Goal: Task Accomplishment & Management: Use online tool/utility

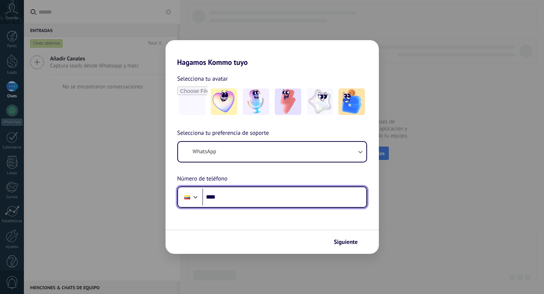
click at [270, 198] on input "****" at bounding box center [284, 196] width 164 height 17
click at [270, 198] on input "******" at bounding box center [284, 196] width 164 height 17
type input "**********"
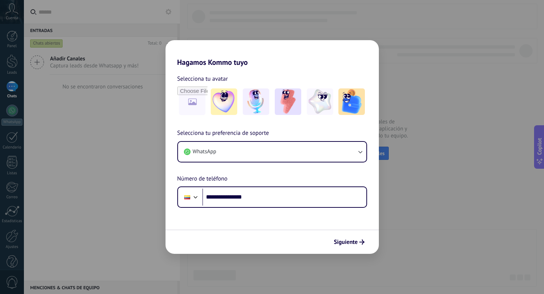
drag, startPoint x: 284, startPoint y: 104, endPoint x: 126, endPoint y: 24, distance: 176.4
click at [284, 104] on img at bounding box center [288, 101] width 26 height 26
click at [343, 242] on span "Siguiente" at bounding box center [346, 241] width 24 height 5
click at [343, 242] on div "Siguiente" at bounding box center [272, 241] width 213 height 24
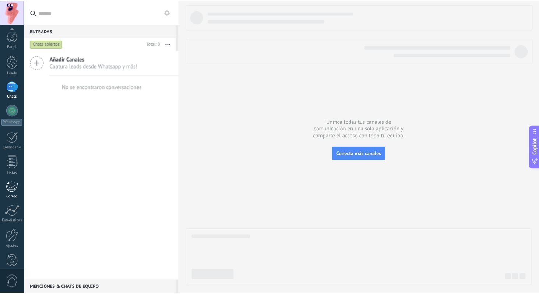
scroll to position [13, 0]
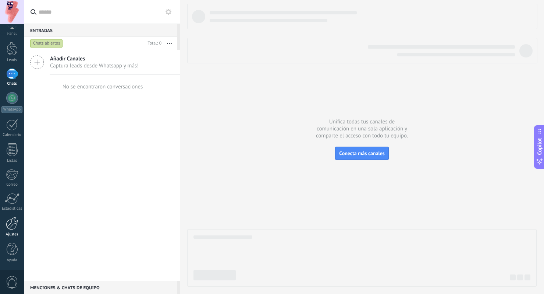
click at [14, 227] on div at bounding box center [12, 223] width 13 height 13
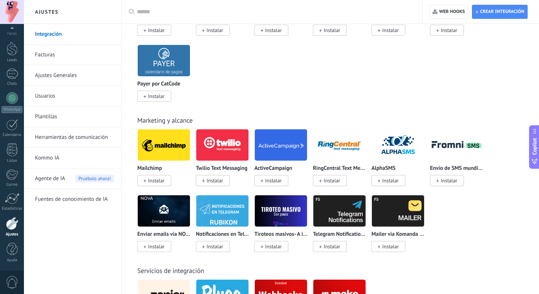
scroll to position [1658, 0]
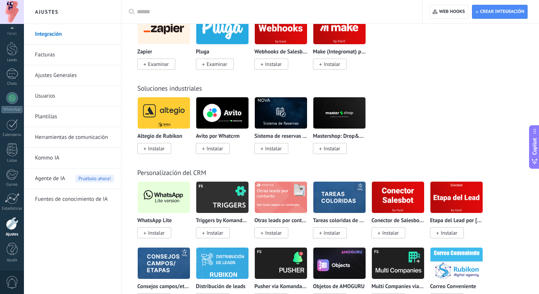
click at [159, 236] on span "Instalar" at bounding box center [156, 232] width 17 height 7
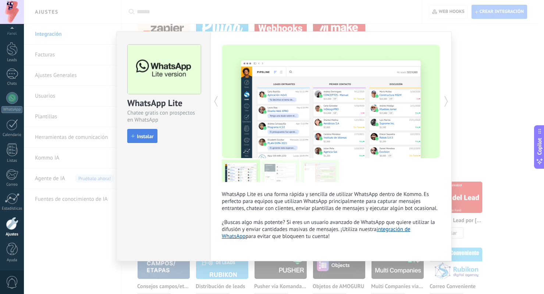
click at [146, 136] on span "Instalar" at bounding box center [145, 136] width 17 height 5
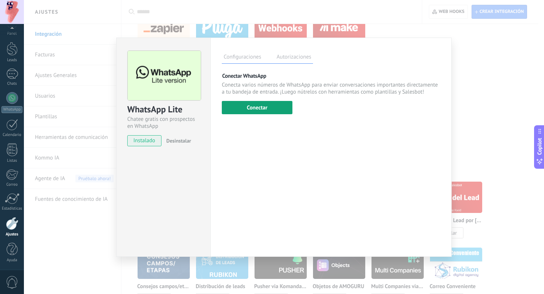
click at [253, 107] on button "Conectar" at bounding box center [257, 107] width 71 height 13
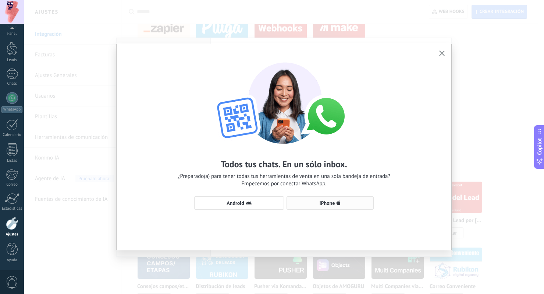
click at [322, 205] on span "iPhone" at bounding box center [327, 202] width 15 height 5
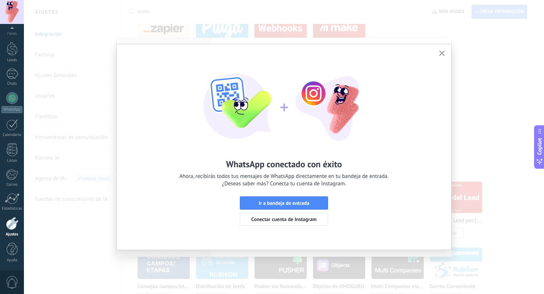
click at [443, 52] on use "button" at bounding box center [442, 53] width 6 height 6
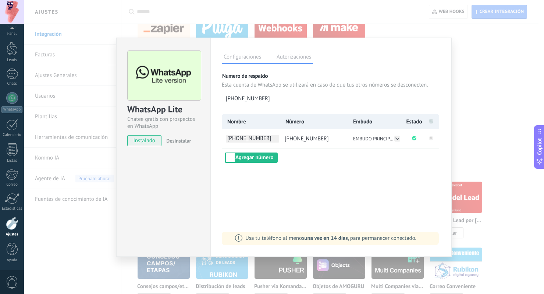
click at [260, 137] on span "[PHONE_NUMBER]" at bounding box center [252, 139] width 53 height 8
type input "*"
type input "**********"
click at [302, 156] on div "**********" at bounding box center [331, 138] width 219 height 49
click at [393, 139] on span "EMBUDO PRINCIPAL" at bounding box center [373, 138] width 41 height 6
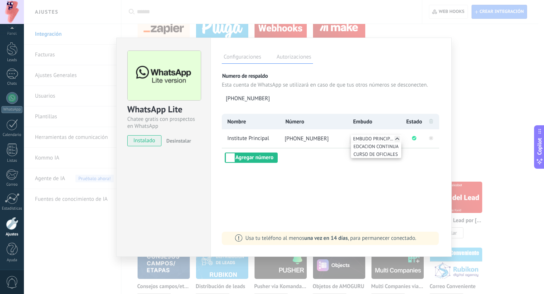
click at [345, 139] on li "[PHONE_NUMBER]" at bounding box center [313, 138] width 68 height 18
click at [505, 113] on div "WhatsApp Lite Chatee gratis con prospectos en WhatsApp instalado Desinstalar Co…" at bounding box center [284, 147] width 520 height 294
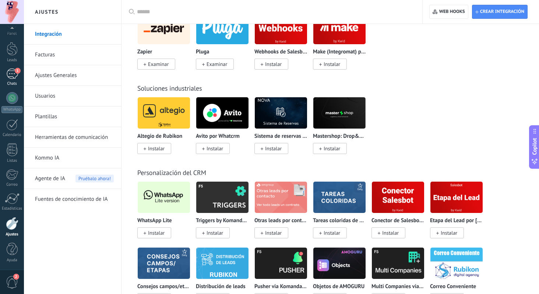
click at [12, 73] on div "1" at bounding box center [12, 73] width 12 height 11
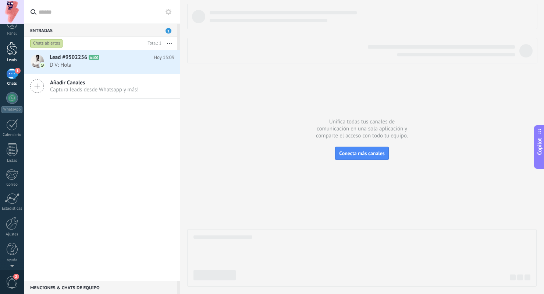
click at [13, 79] on div "1" at bounding box center [12, 73] width 12 height 11
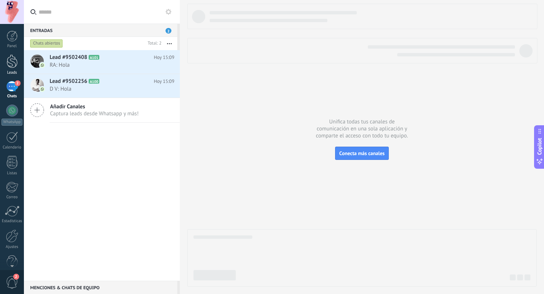
click at [13, 61] on div at bounding box center [12, 61] width 11 height 14
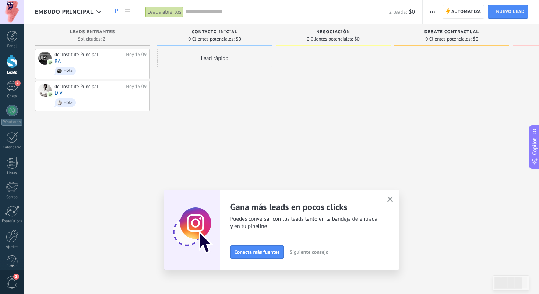
click at [390, 196] on button "button" at bounding box center [389, 199] width 9 height 10
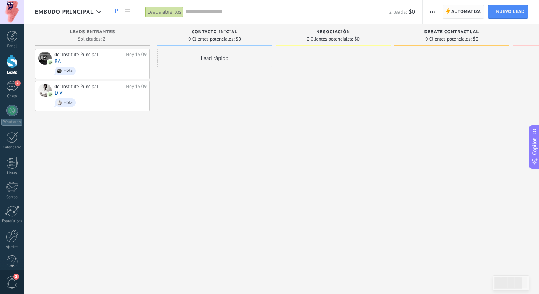
click at [462, 14] on span "Automatiza" at bounding box center [466, 11] width 30 height 13
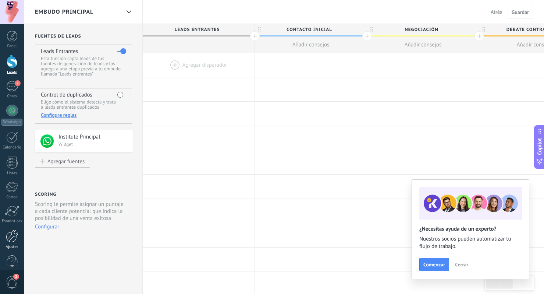
click at [12, 233] on div at bounding box center [12, 235] width 13 height 13
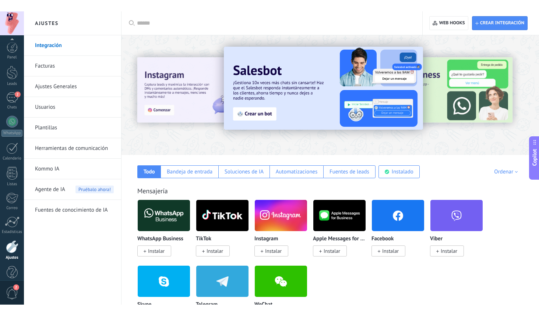
scroll to position [13, 0]
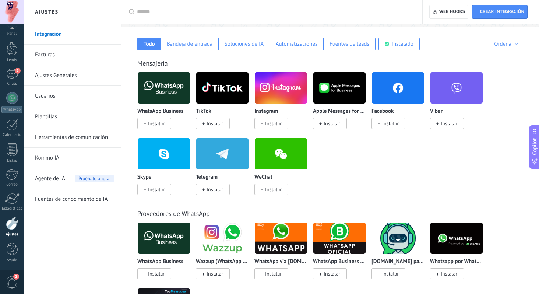
click at [283, 124] on span "Instalar" at bounding box center [271, 123] width 34 height 11
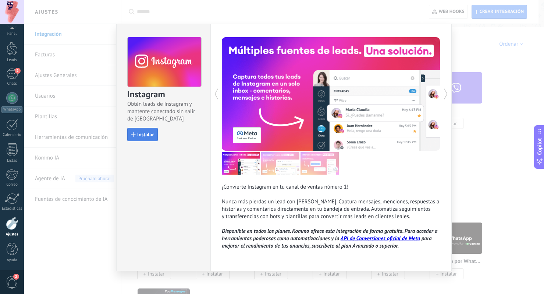
click at [139, 137] on span "Instalar" at bounding box center [145, 134] width 17 height 5
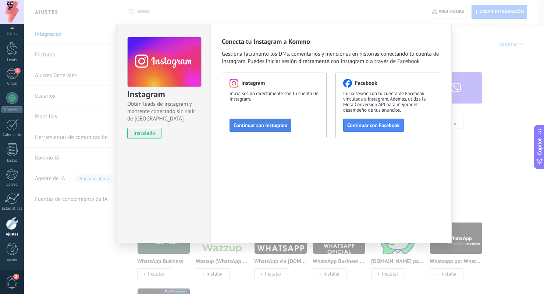
click at [249, 126] on span "Continuar con Instagram" at bounding box center [261, 125] width 54 height 5
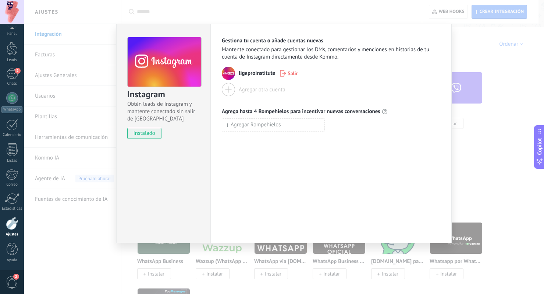
click at [230, 90] on div at bounding box center [228, 89] width 13 height 13
click at [420, 113] on div "Agrega hasta 4 Rompehielos para incentivar nuevas conversaciones" at bounding box center [331, 111] width 219 height 7
click at [486, 141] on div "Instagram Obtén leads de Instagram y mantente conectado sin salir de Kommo inst…" at bounding box center [284, 147] width 520 height 294
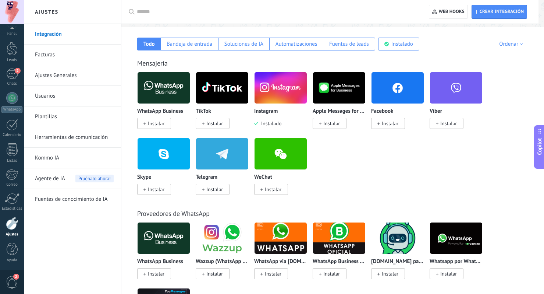
click at [486, 141] on div at bounding box center [284, 147] width 520 height 294
click at [497, 157] on div at bounding box center [284, 147] width 520 height 294
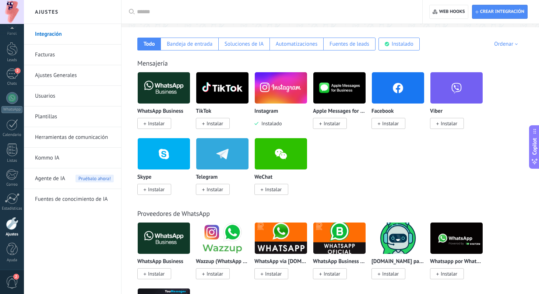
click at [500, 148] on div "WhatsApp Business Instalar TikTok Instalar Instagram Instalado Apple Messages f…" at bounding box center [333, 138] width 393 height 132
click at [484, 157] on div "WhatsApp Business Instalar TikTok Instalar Instagram Instalado Apple Messages f…" at bounding box center [333, 138] width 393 height 132
drag, startPoint x: 542, startPoint y: 88, endPoint x: 512, endPoint y: 92, distance: 30.0
click at [512, 92] on div "WhatsApp Business Instalar TikTok Instalar Instagram Instalado Apple Messages f…" at bounding box center [333, 138] width 393 height 132
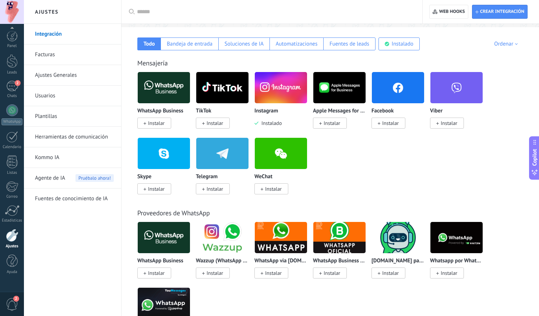
scroll to position [0, 0]
